Goal: Register for event/course

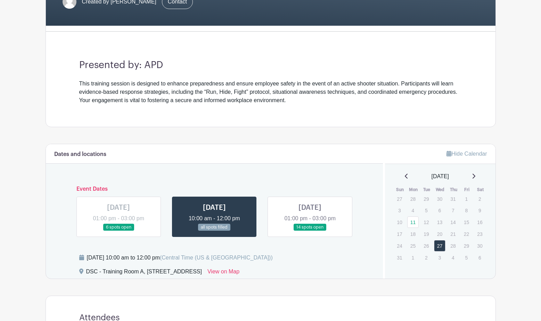
scroll to position [139, 0]
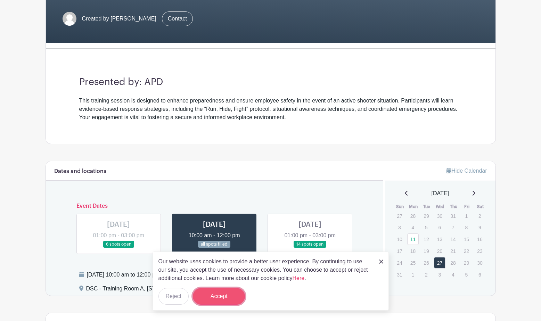
click at [206, 294] on button "Accept" at bounding box center [219, 296] width 52 height 17
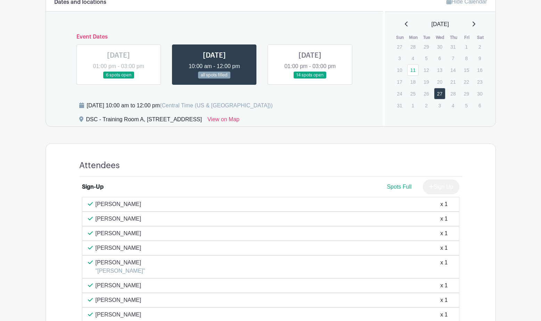
scroll to position [307, 0]
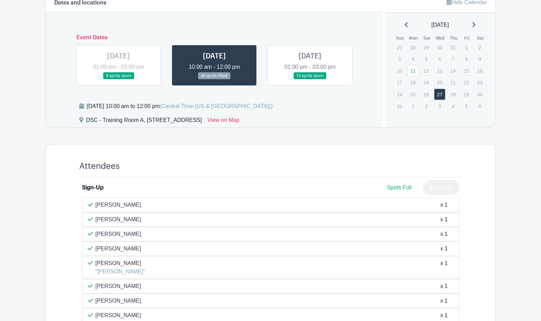
click at [118, 80] on link at bounding box center [118, 80] width 0 height 0
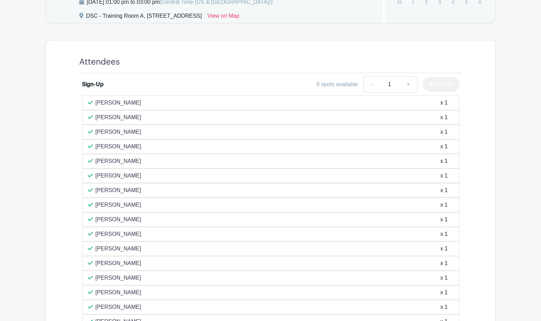
scroll to position [342, 0]
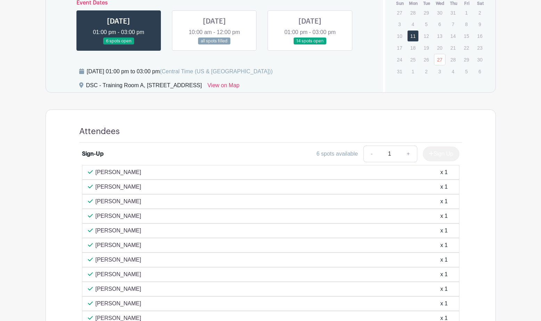
click at [310, 45] on link at bounding box center [310, 45] width 0 height 0
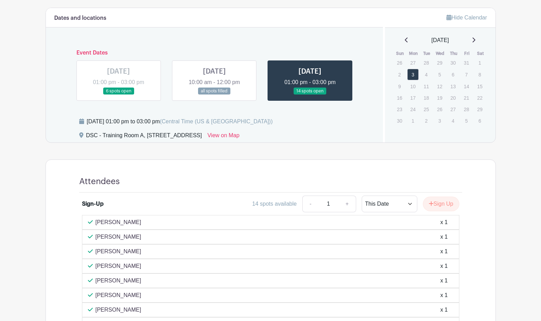
scroll to position [238, 0]
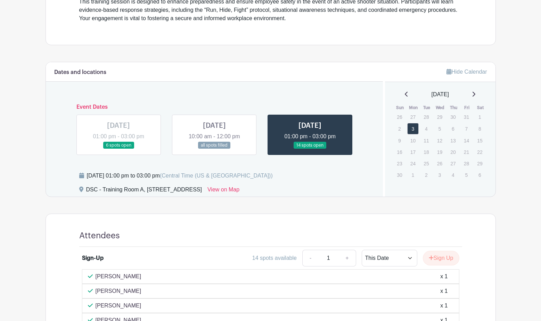
click at [214, 149] on link at bounding box center [214, 149] width 0 height 0
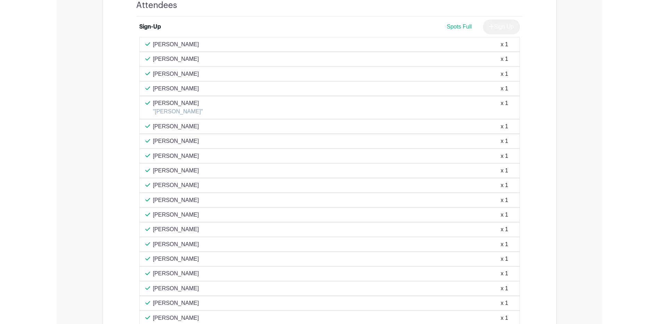
scroll to position [481, 0]
